Goal: Transaction & Acquisition: Purchase product/service

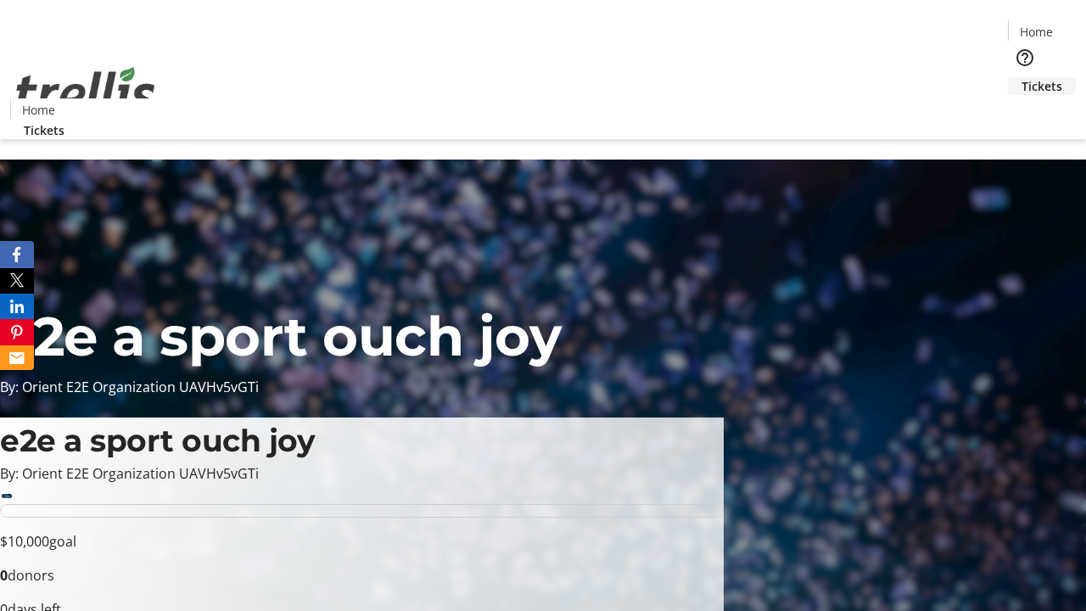
click at [1022, 77] on span "Tickets" at bounding box center [1042, 86] width 41 height 18
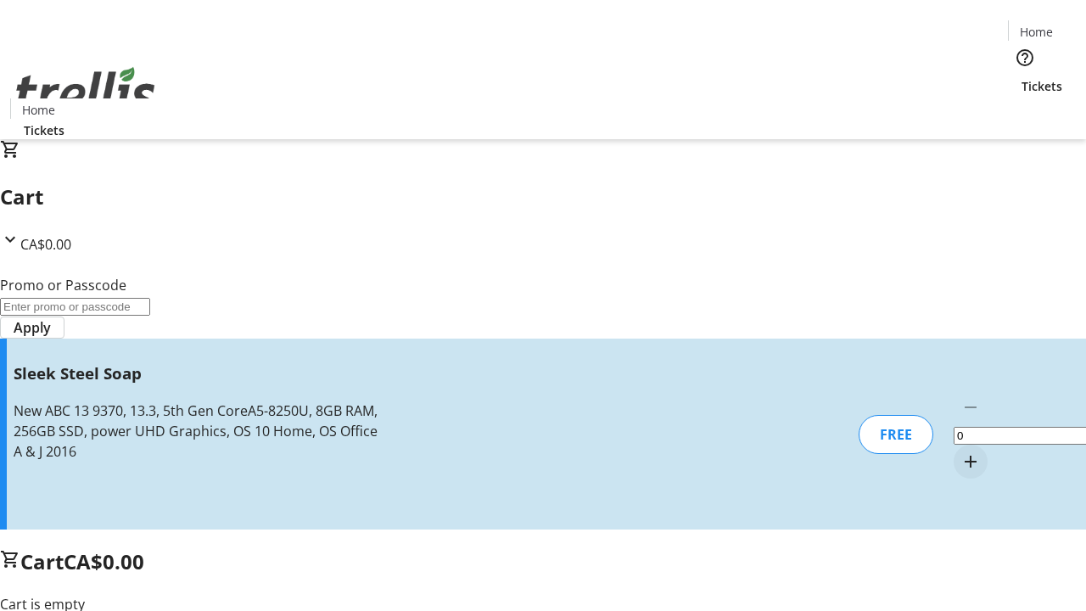
click at [961, 452] on mat-icon "Increment by one" at bounding box center [971, 462] width 20 height 20
type input "1"
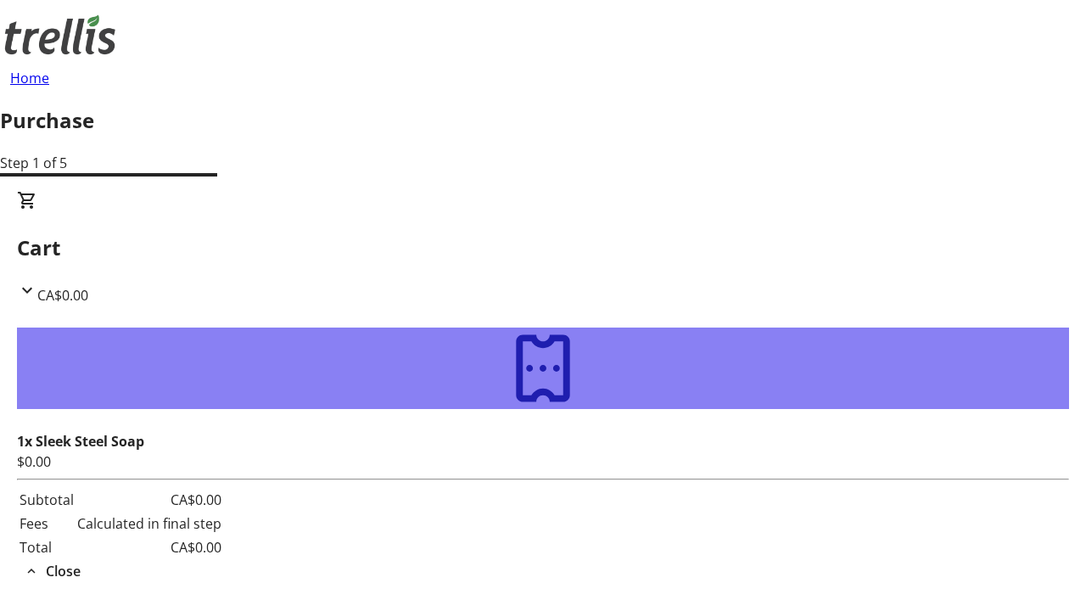
type input "[PERSON_NAME][EMAIL_ADDRESS][DOMAIN_NAME]"
type input "[PERSON_NAME]"
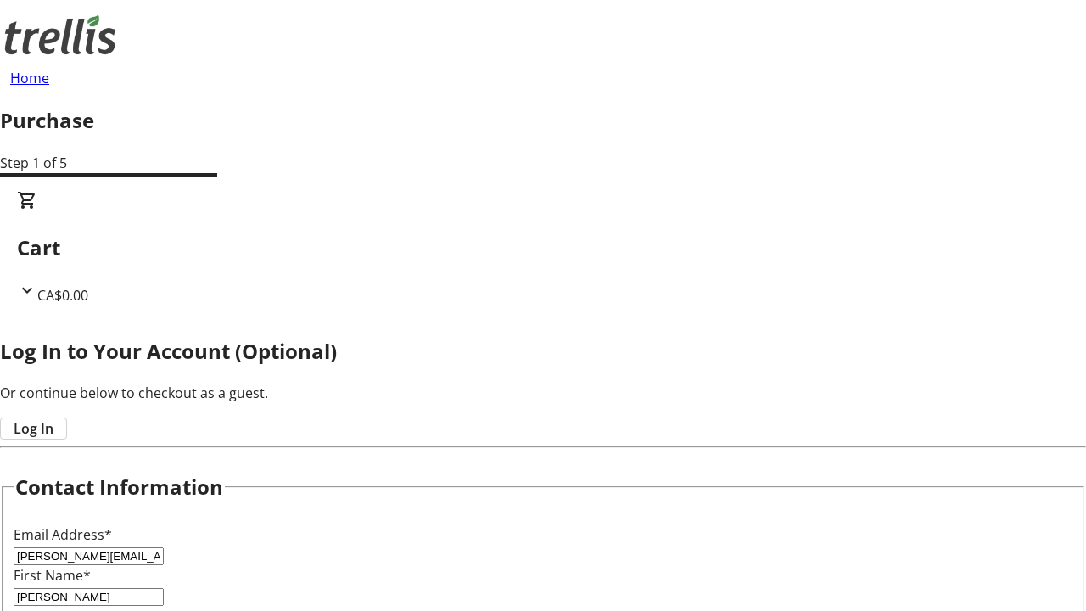
type input "Bergnaum"
